Goal: Navigation & Orientation: Find specific page/section

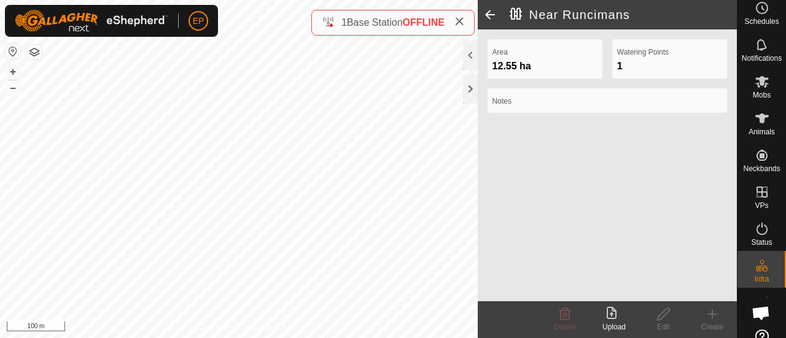
scroll to position [9, 0]
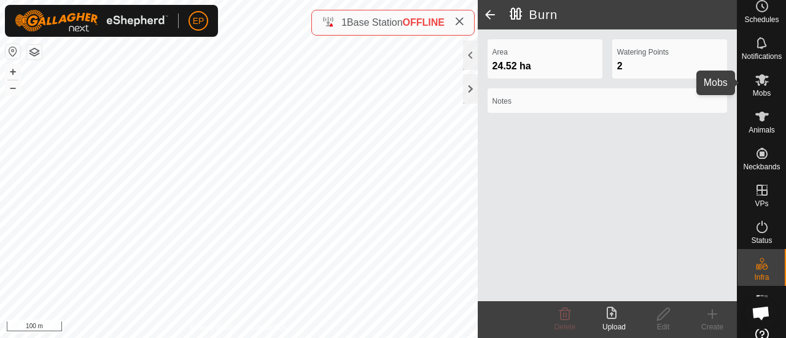
click at [766, 77] on es-mob-svg-icon at bounding box center [762, 80] width 22 height 20
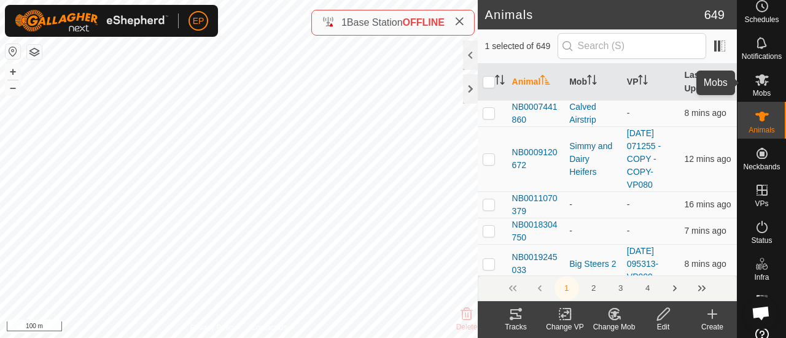
click at [760, 90] on span "Mobs" at bounding box center [762, 93] width 18 height 7
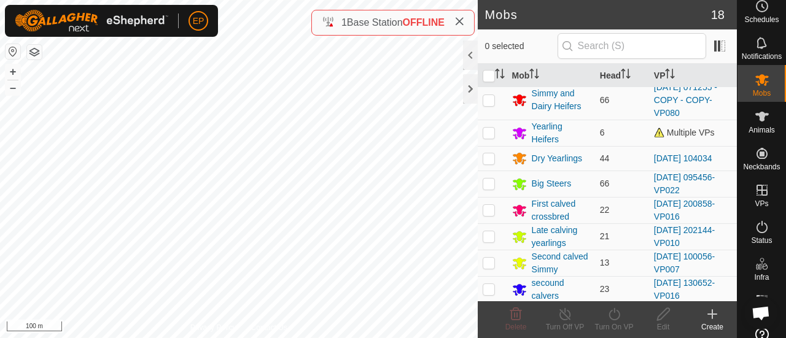
scroll to position [5, 0]
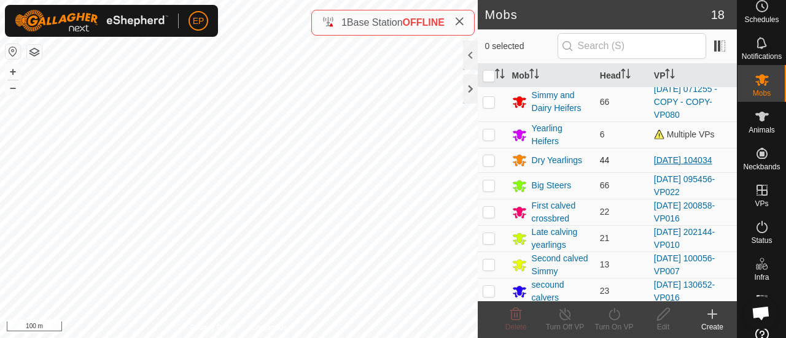
click at [656, 155] on link "[DATE] 104034" at bounding box center [683, 160] width 58 height 10
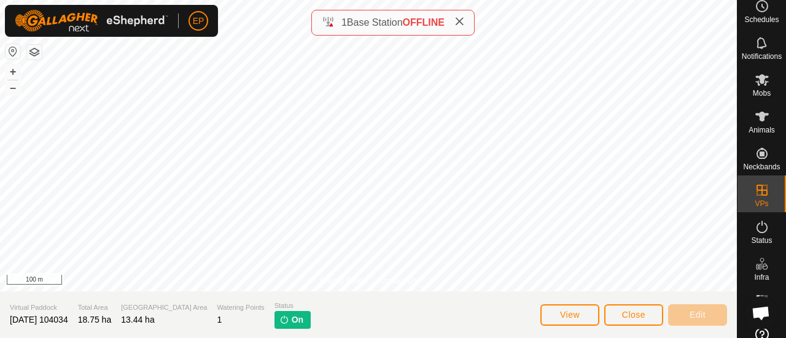
click at [279, 320] on img at bounding box center [284, 320] width 10 height 10
click at [564, 314] on span "View" at bounding box center [570, 315] width 20 height 10
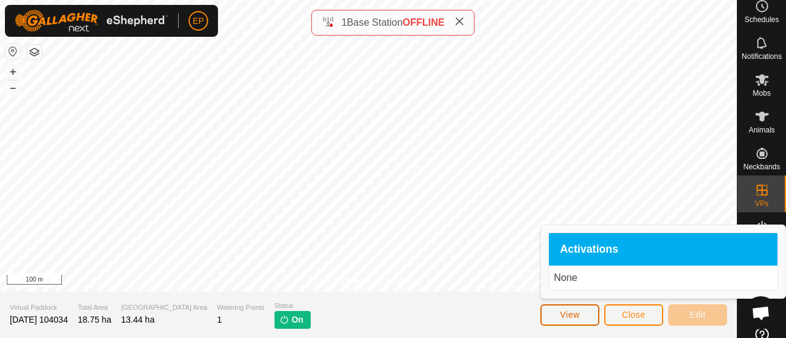
click at [564, 314] on span "View" at bounding box center [570, 315] width 20 height 10
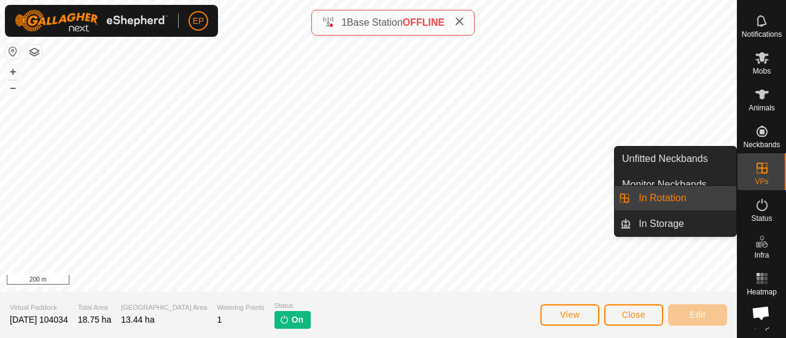
scroll to position [39, 0]
